Goal: Task Accomplishment & Management: Manage account settings

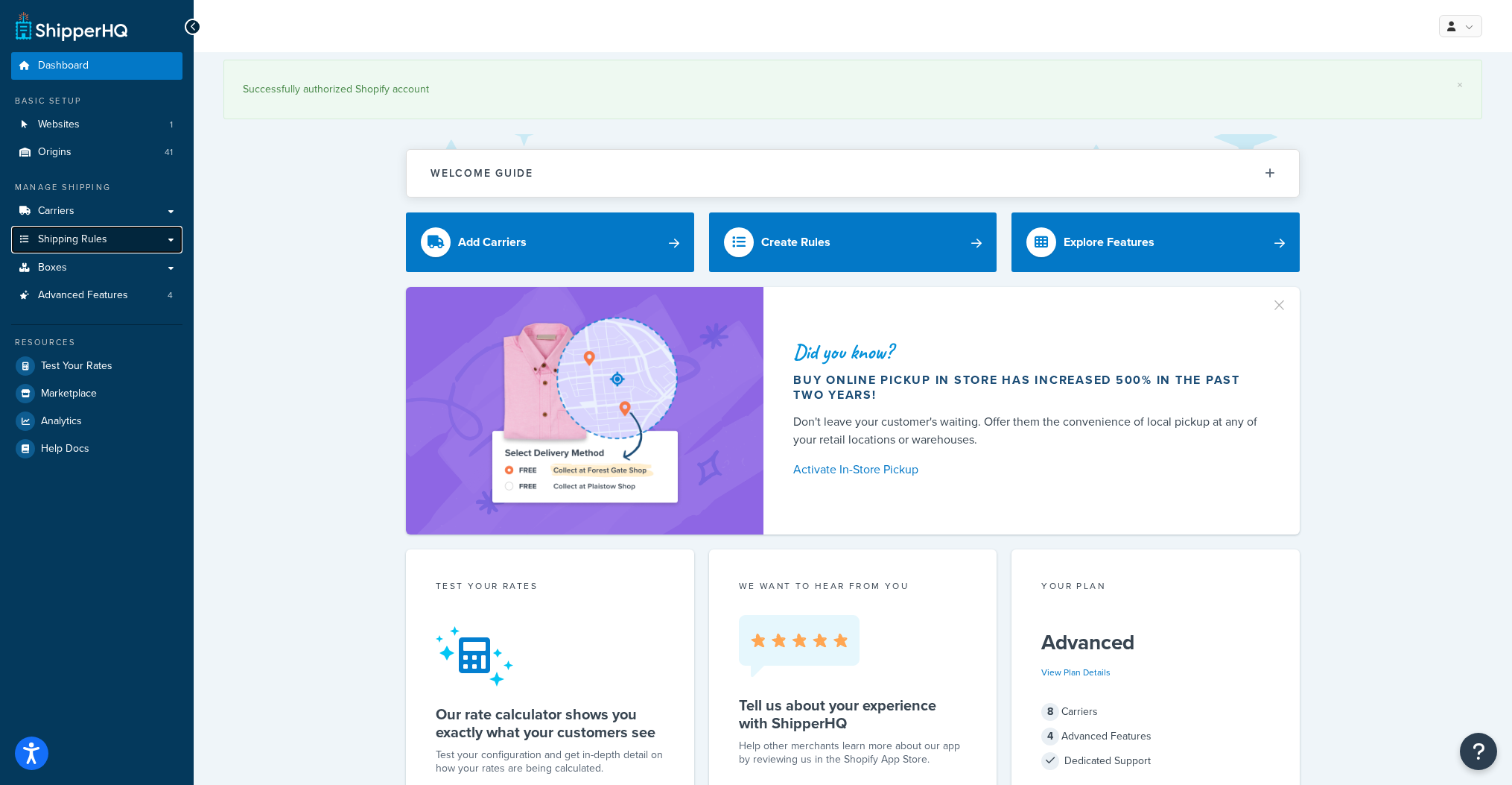
click at [101, 234] on span "Shipping Rules" at bounding box center [72, 240] width 69 height 13
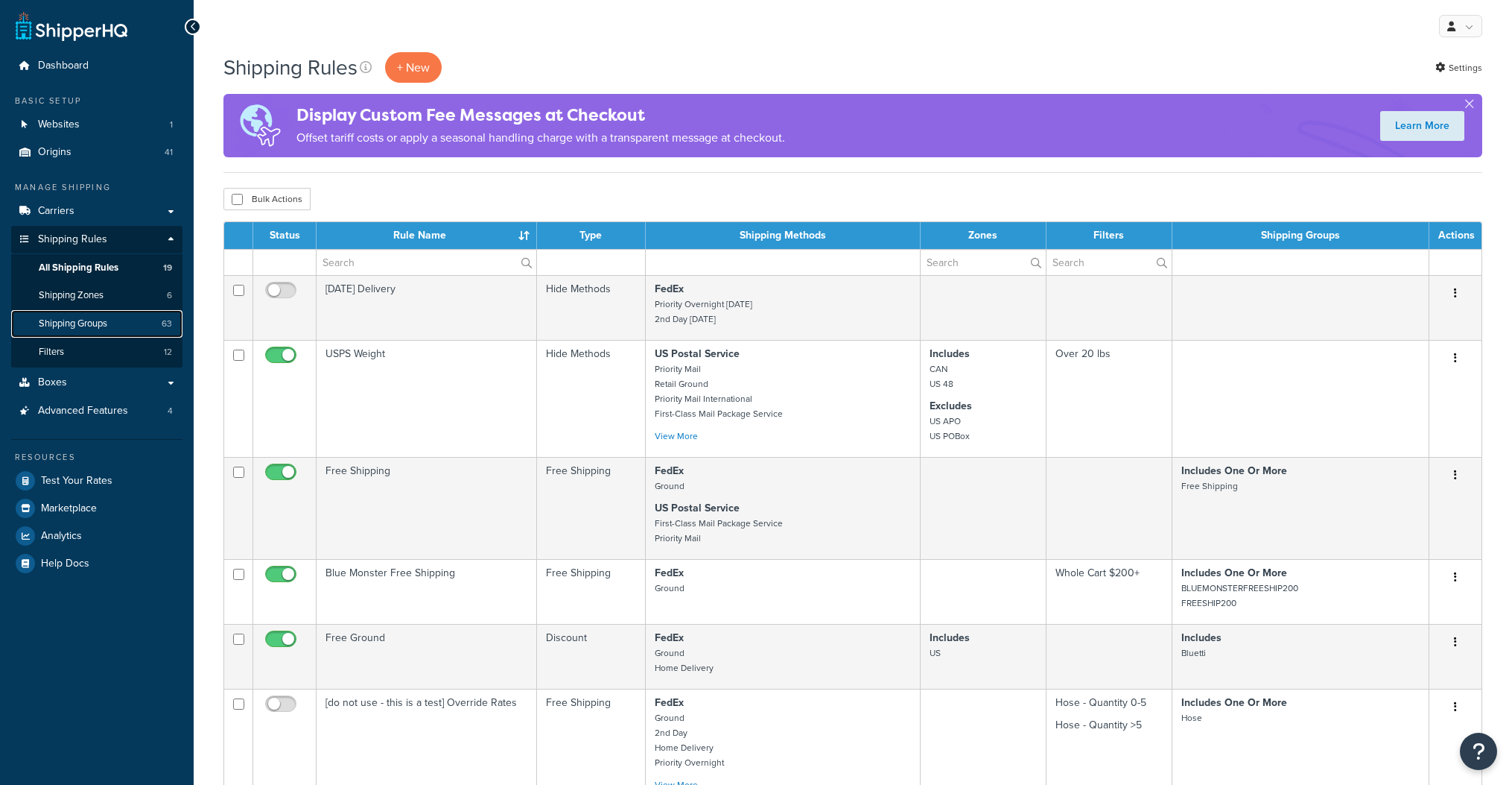
click at [99, 324] on span "Shipping Groups" at bounding box center [73, 324] width 69 height 13
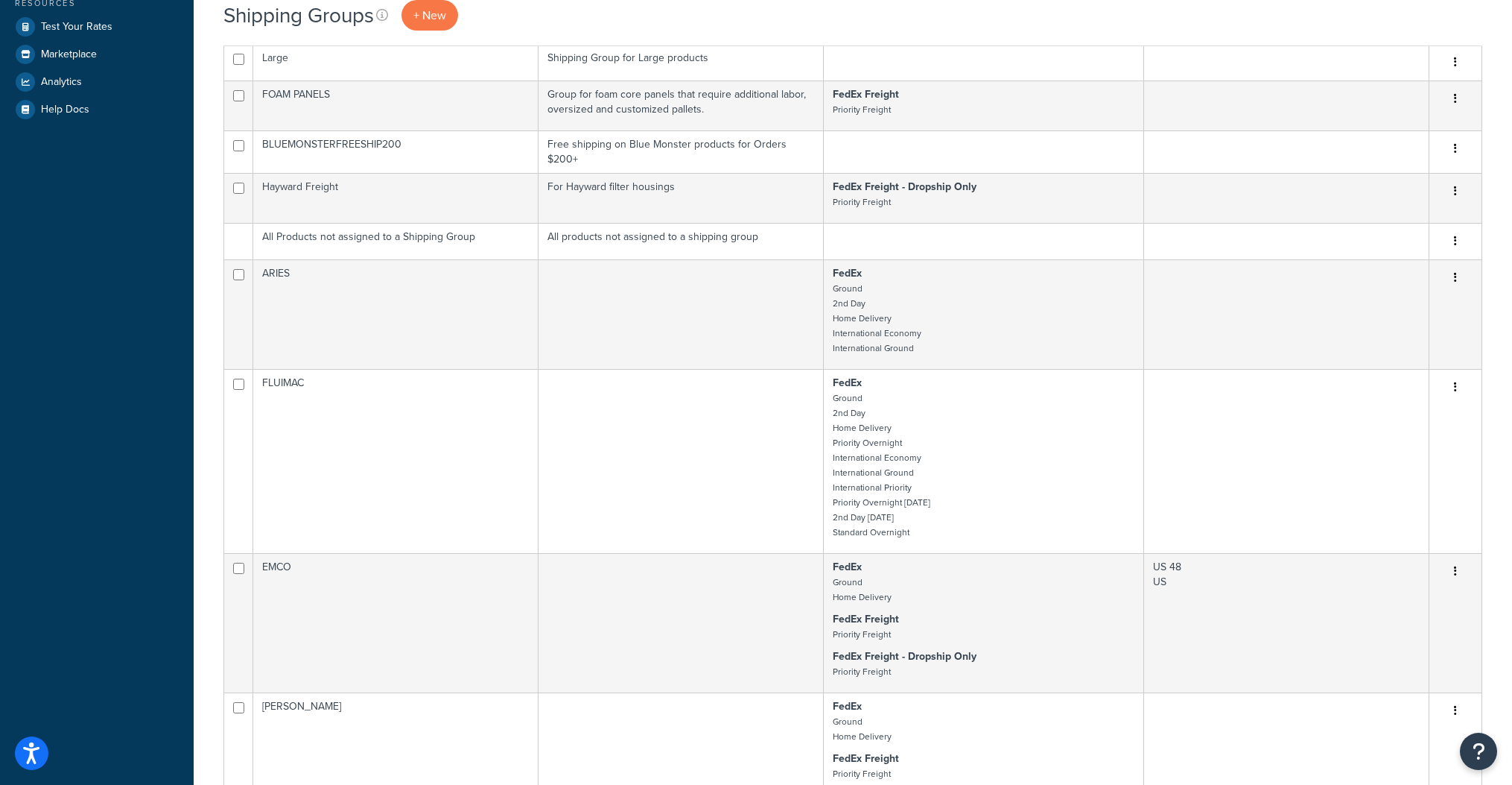
scroll to position [1063, 0]
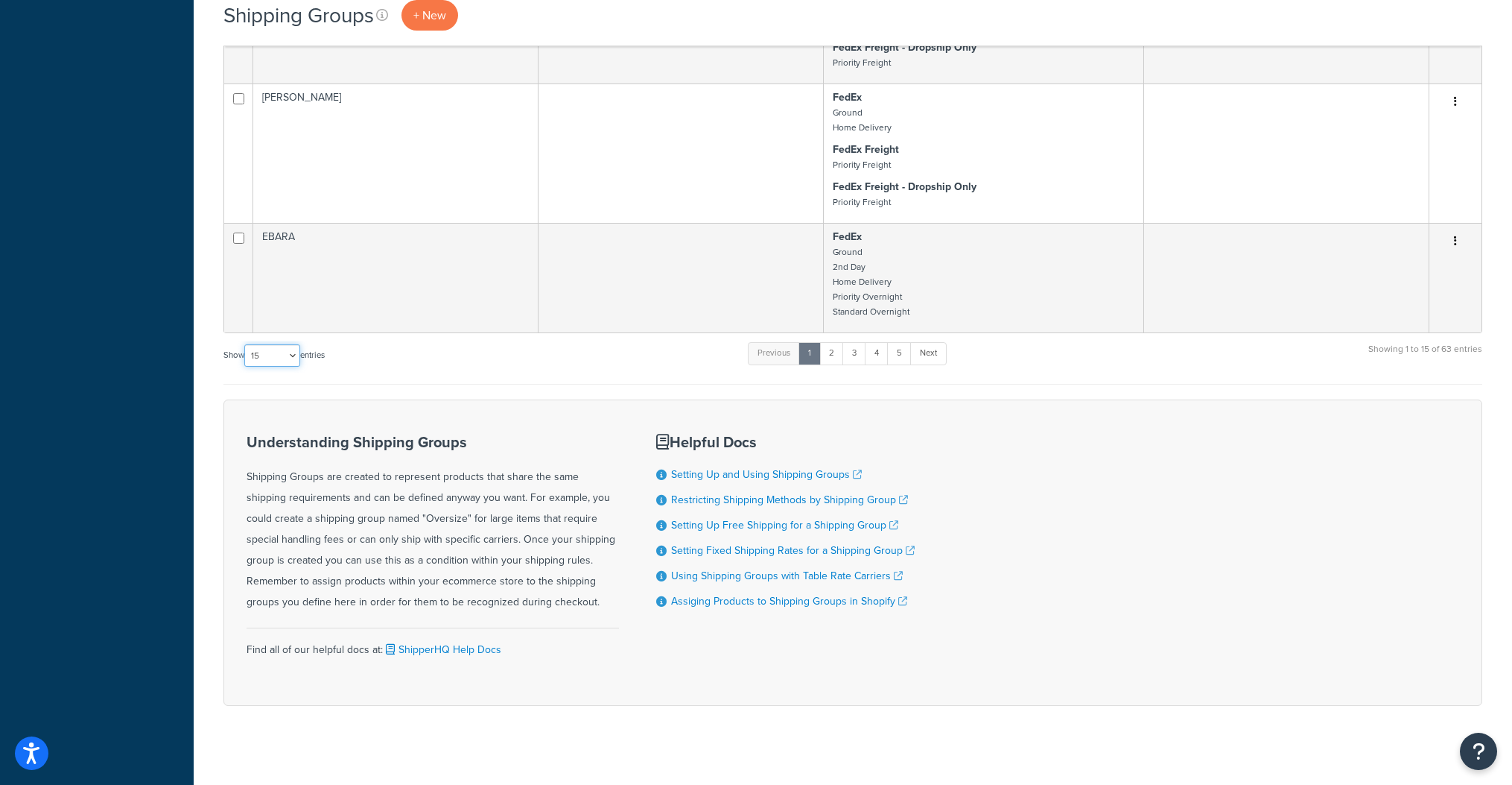
select select "100"
click option "100" at bounding box center [0, 0] width 0 height 0
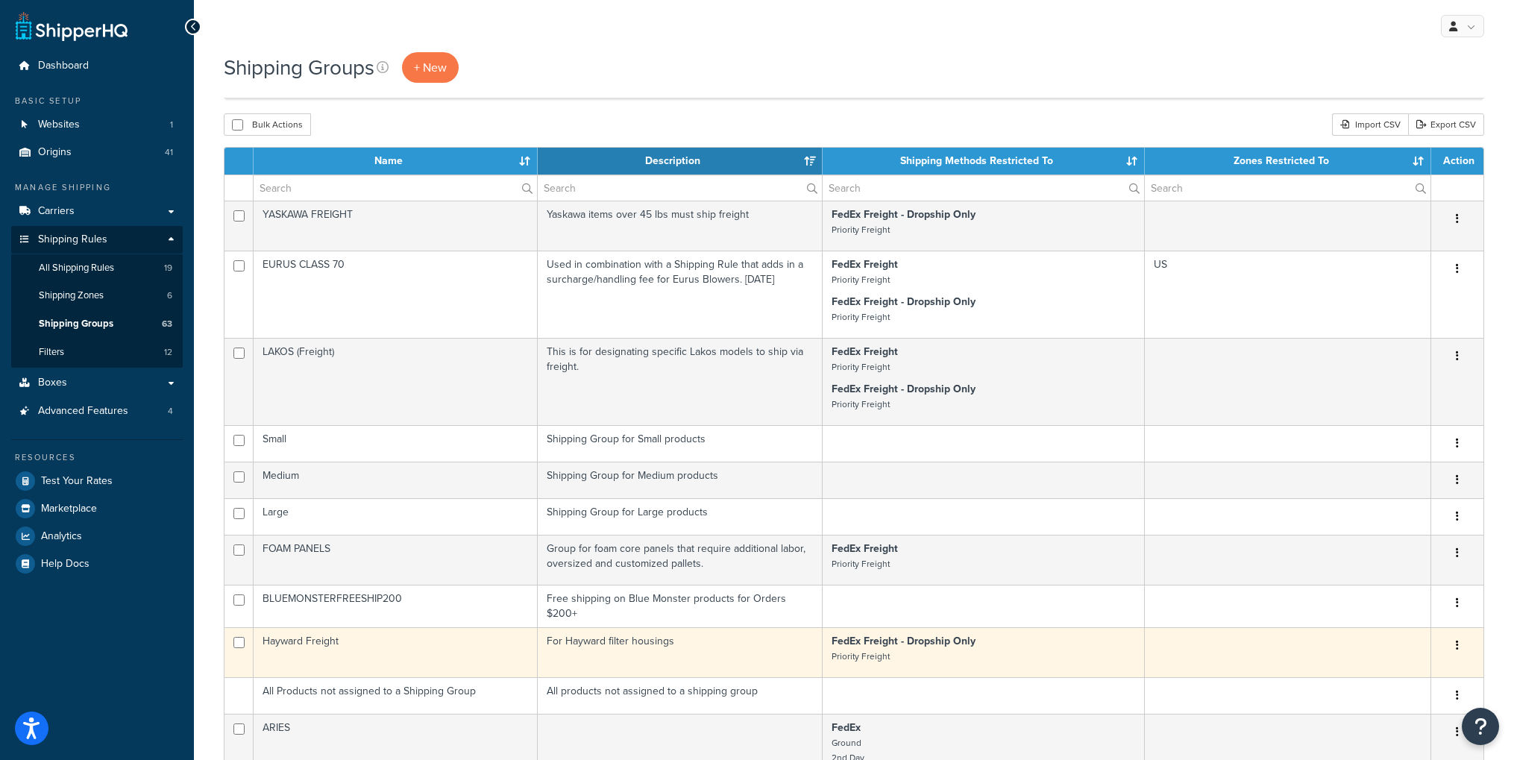
scroll to position [5180, 0]
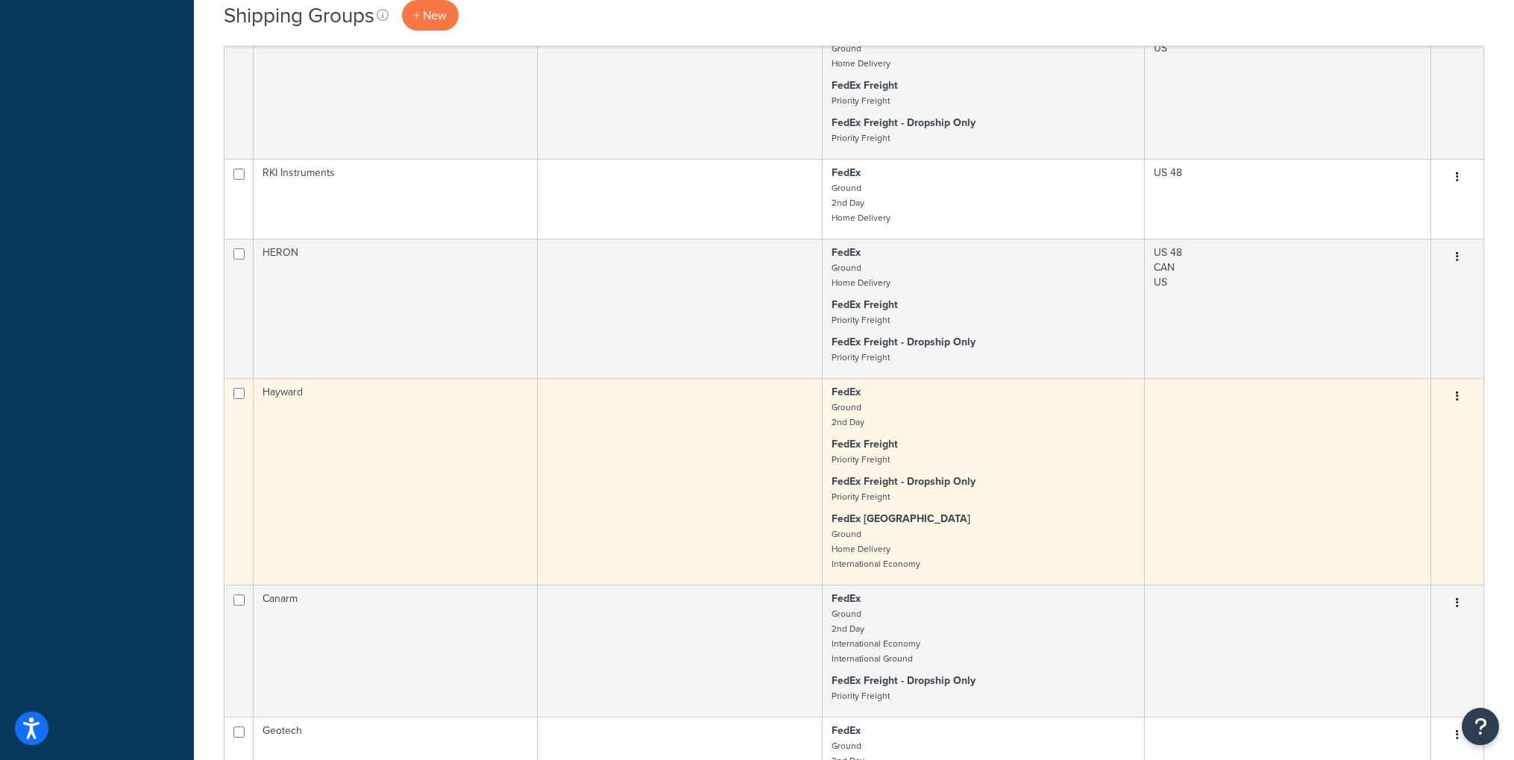
click at [759, 447] on td at bounding box center [680, 481] width 285 height 207
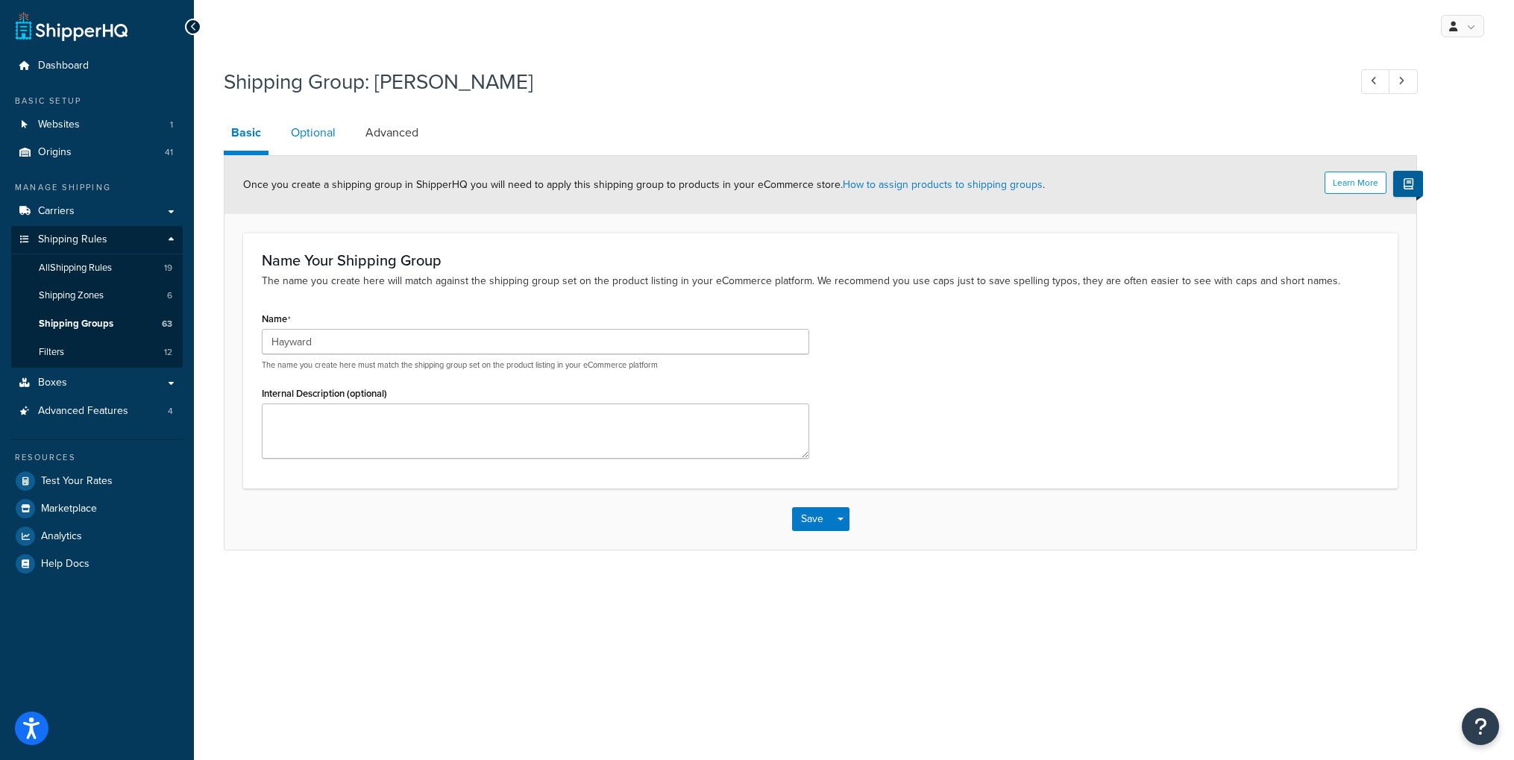
click at [316, 131] on link "Optional" at bounding box center [313, 133] width 60 height 36
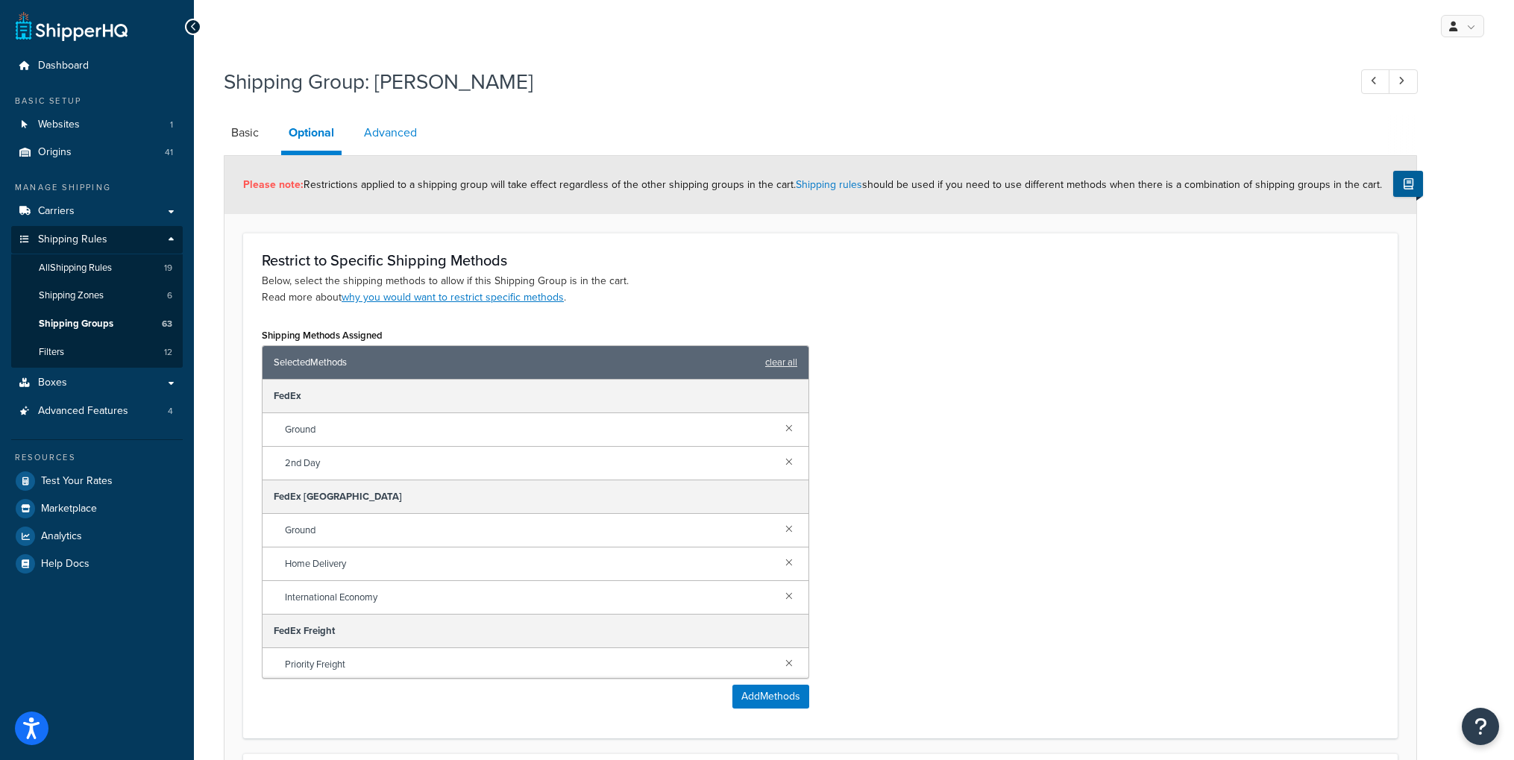
click at [400, 128] on link "Advanced" at bounding box center [391, 133] width 68 height 36
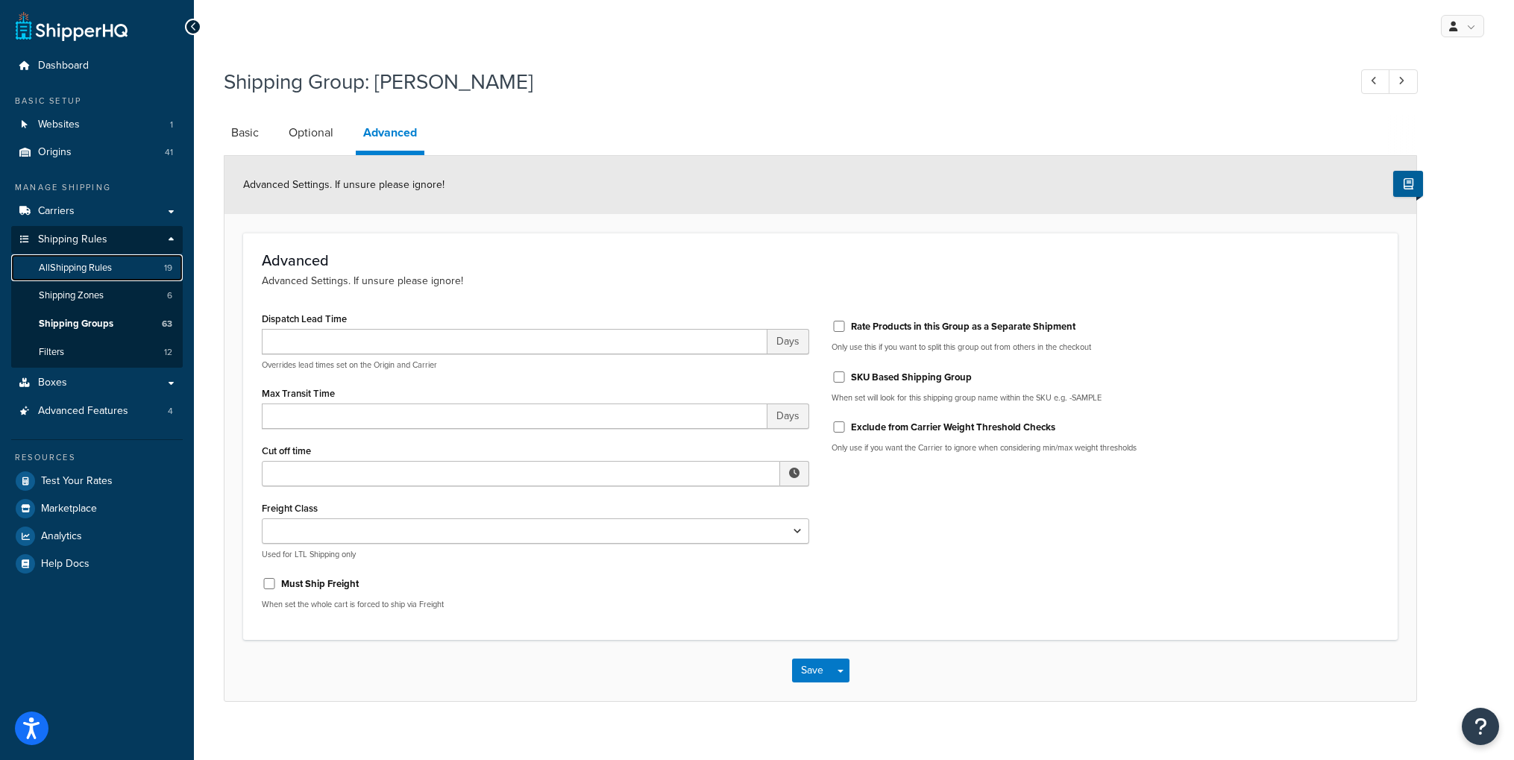
click at [109, 274] on span "All Shipping Rules" at bounding box center [75, 268] width 73 height 13
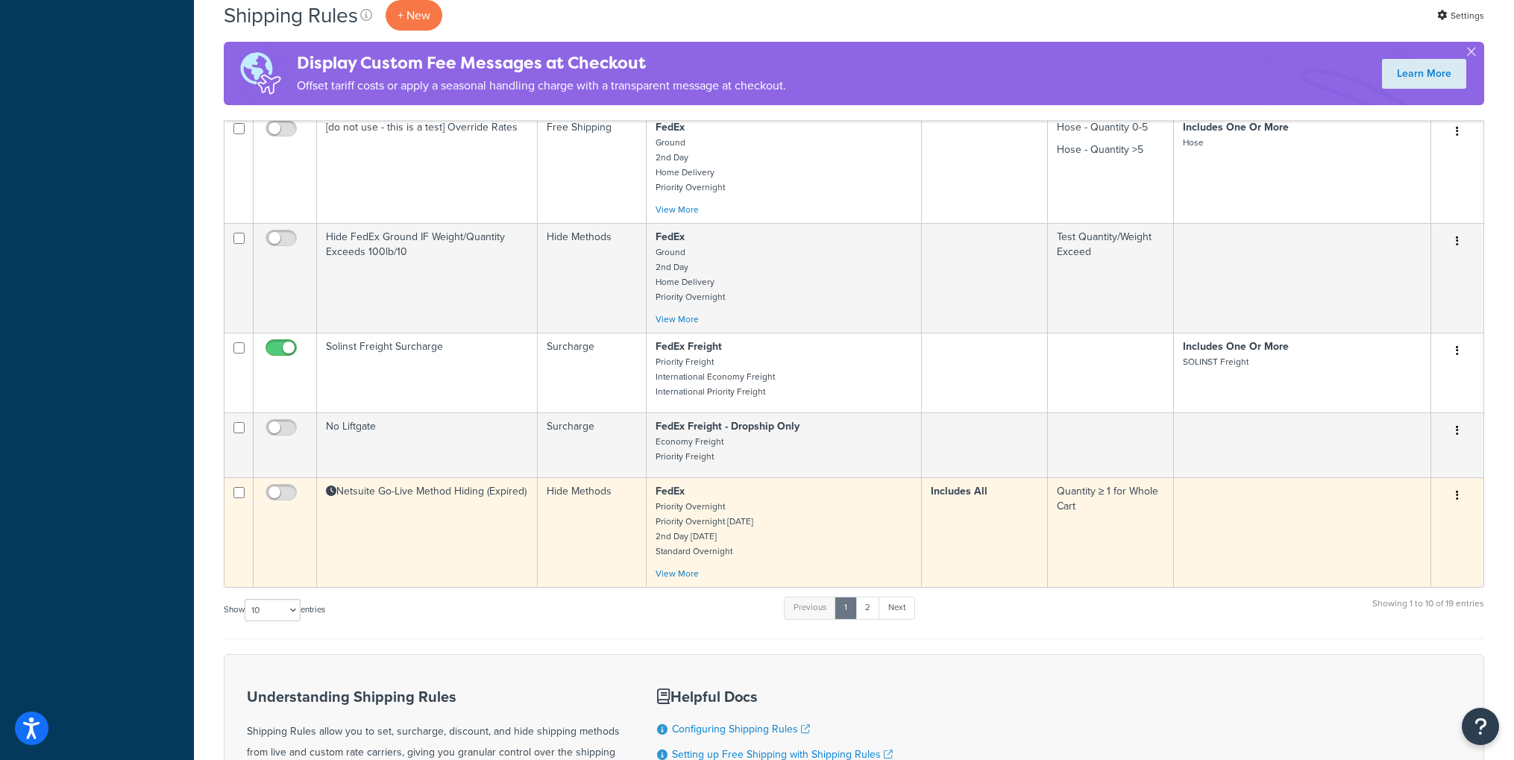
scroll to position [577, 0]
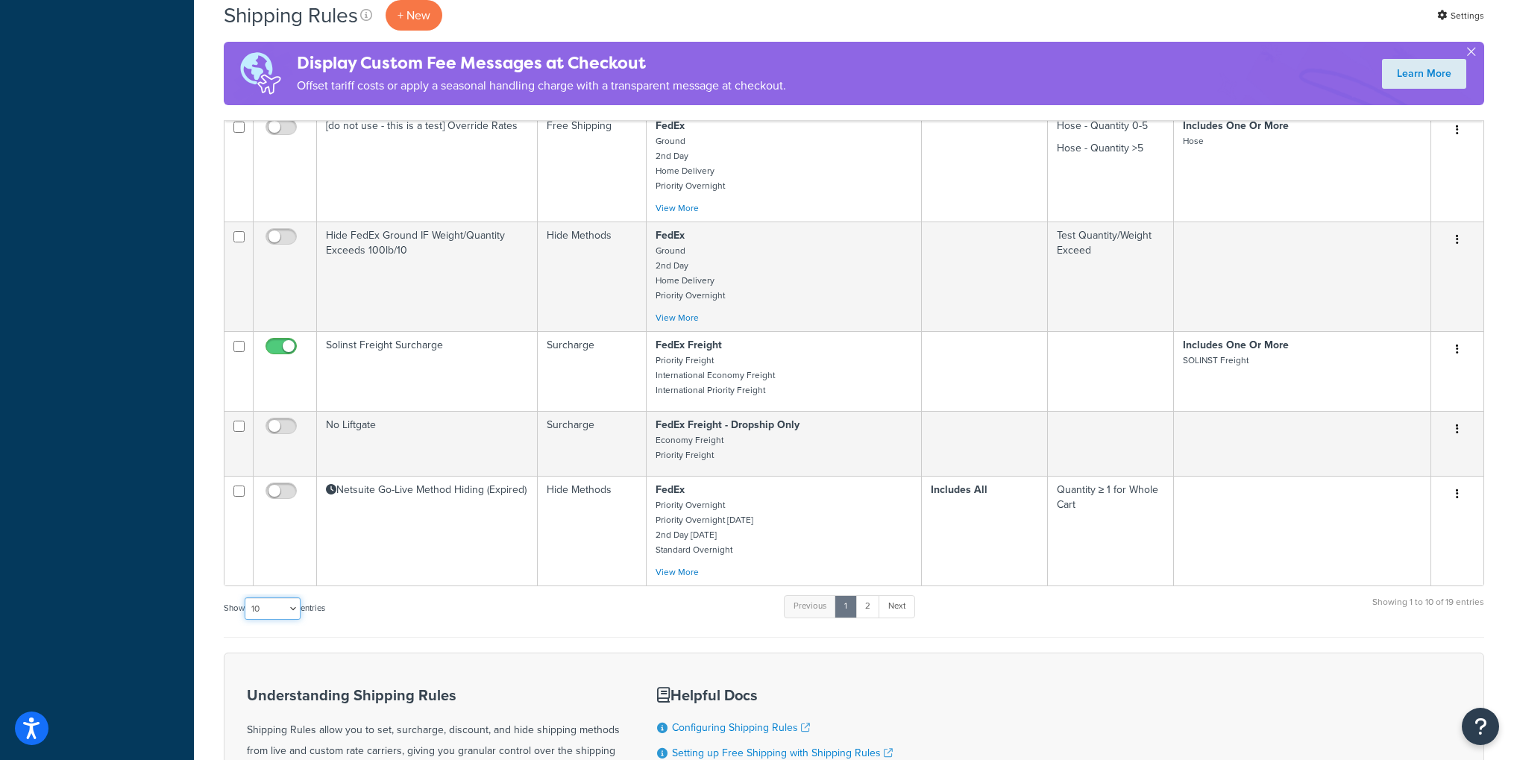
select select "50"
click option "50" at bounding box center [0, 0] width 0 height 0
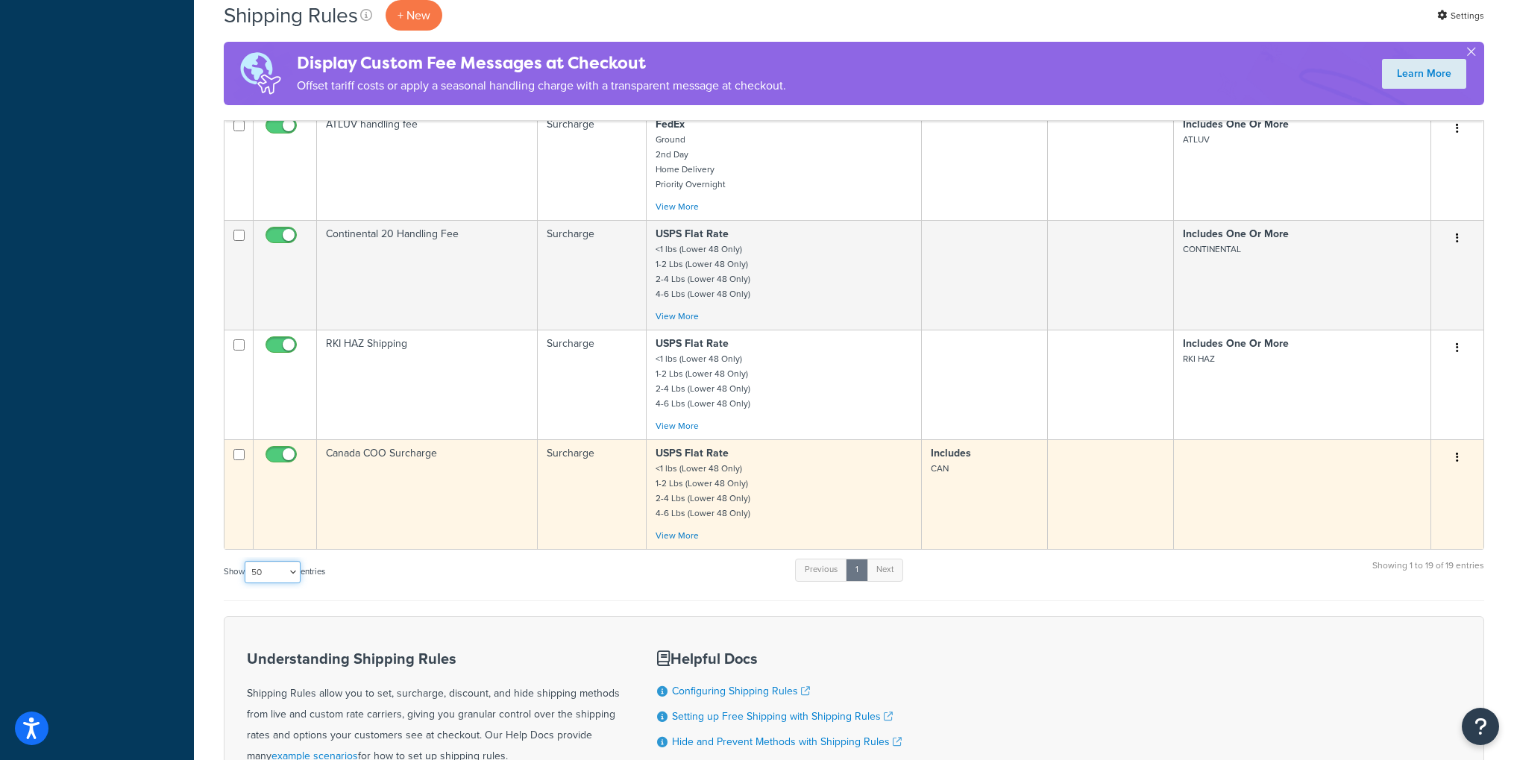
scroll to position [1520, 0]
click at [409, 478] on td "Canada COO Surcharge" at bounding box center [427, 493] width 221 height 110
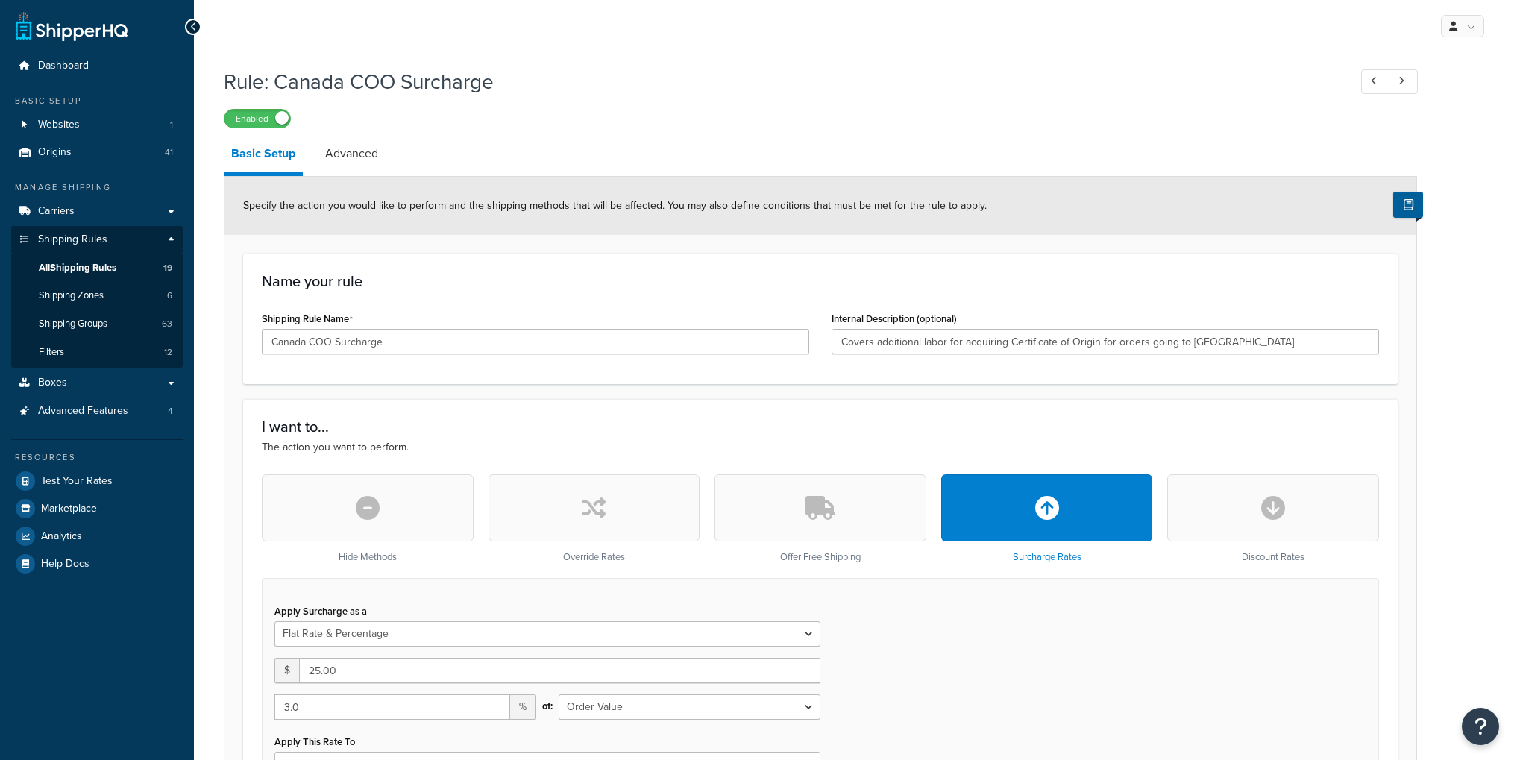
select select "FLAT_RATE_AND_PERCENTAGE"
select select "ORDER"
click at [360, 154] on link "Advanced" at bounding box center [352, 154] width 68 height 36
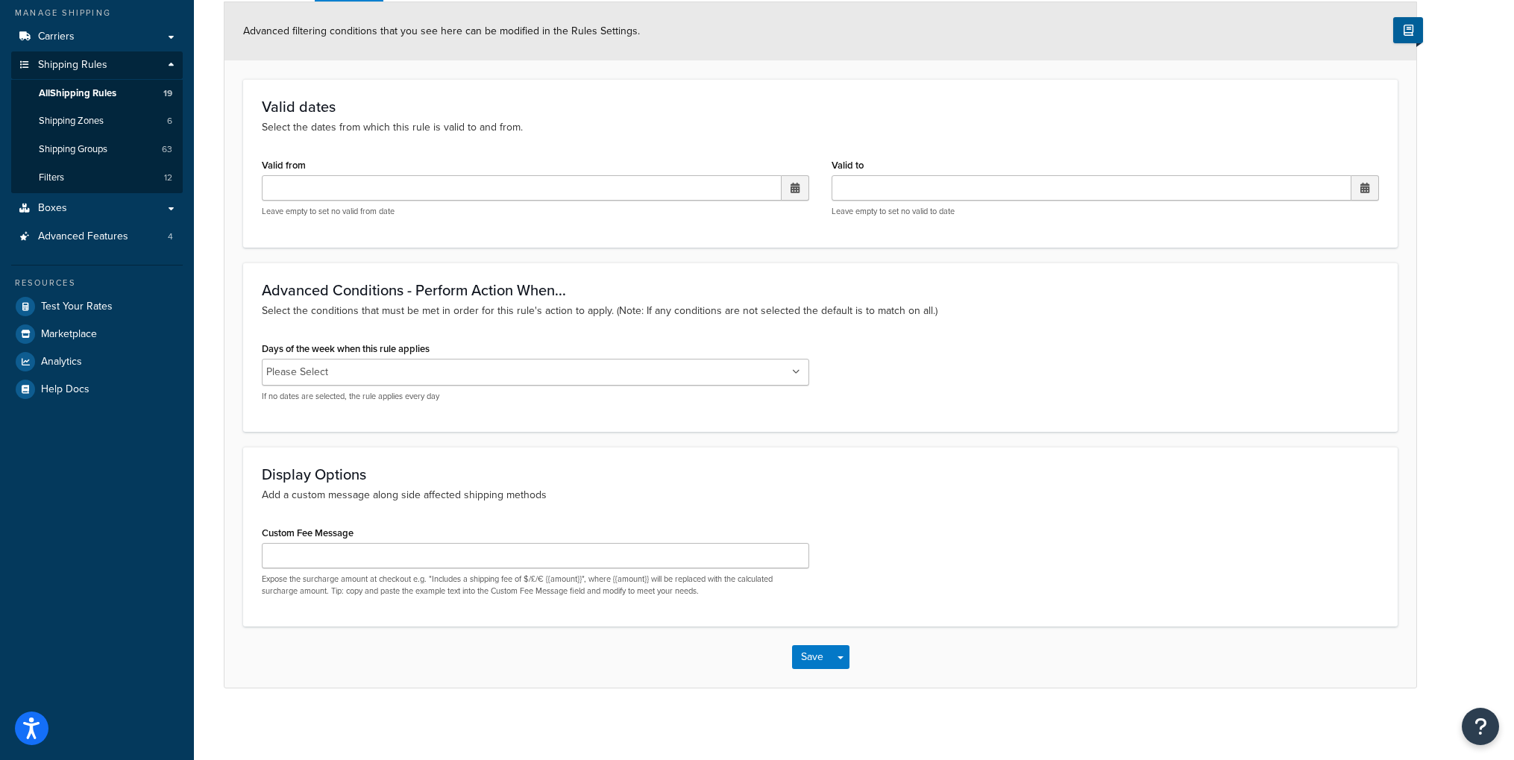
scroll to position [176, 0]
